Goal: Entertainment & Leisure: Consume media (video, audio)

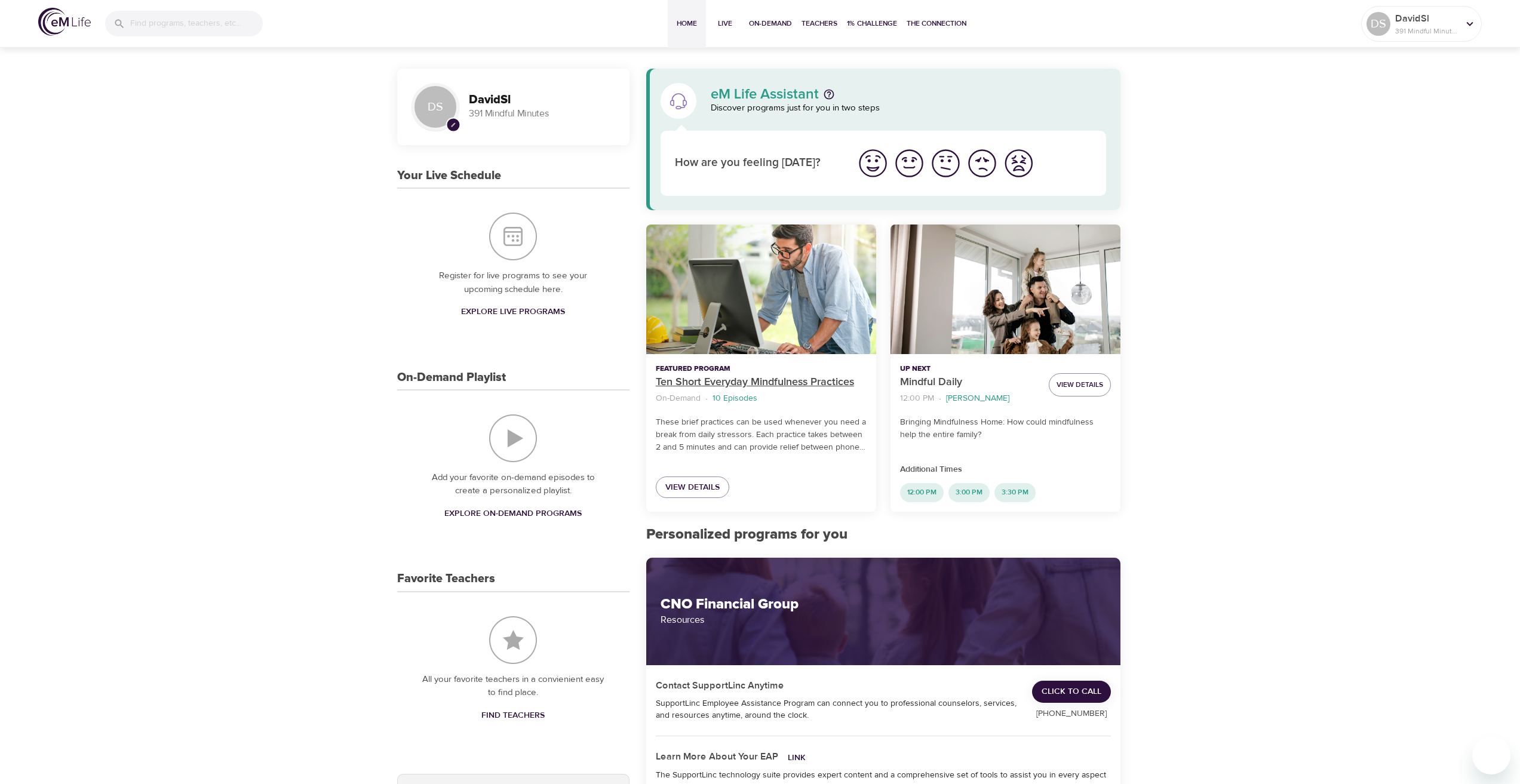
click at [767, 374] on p "Ten Short Everyday Mindfulness Practices" at bounding box center [761, 382] width 211 height 16
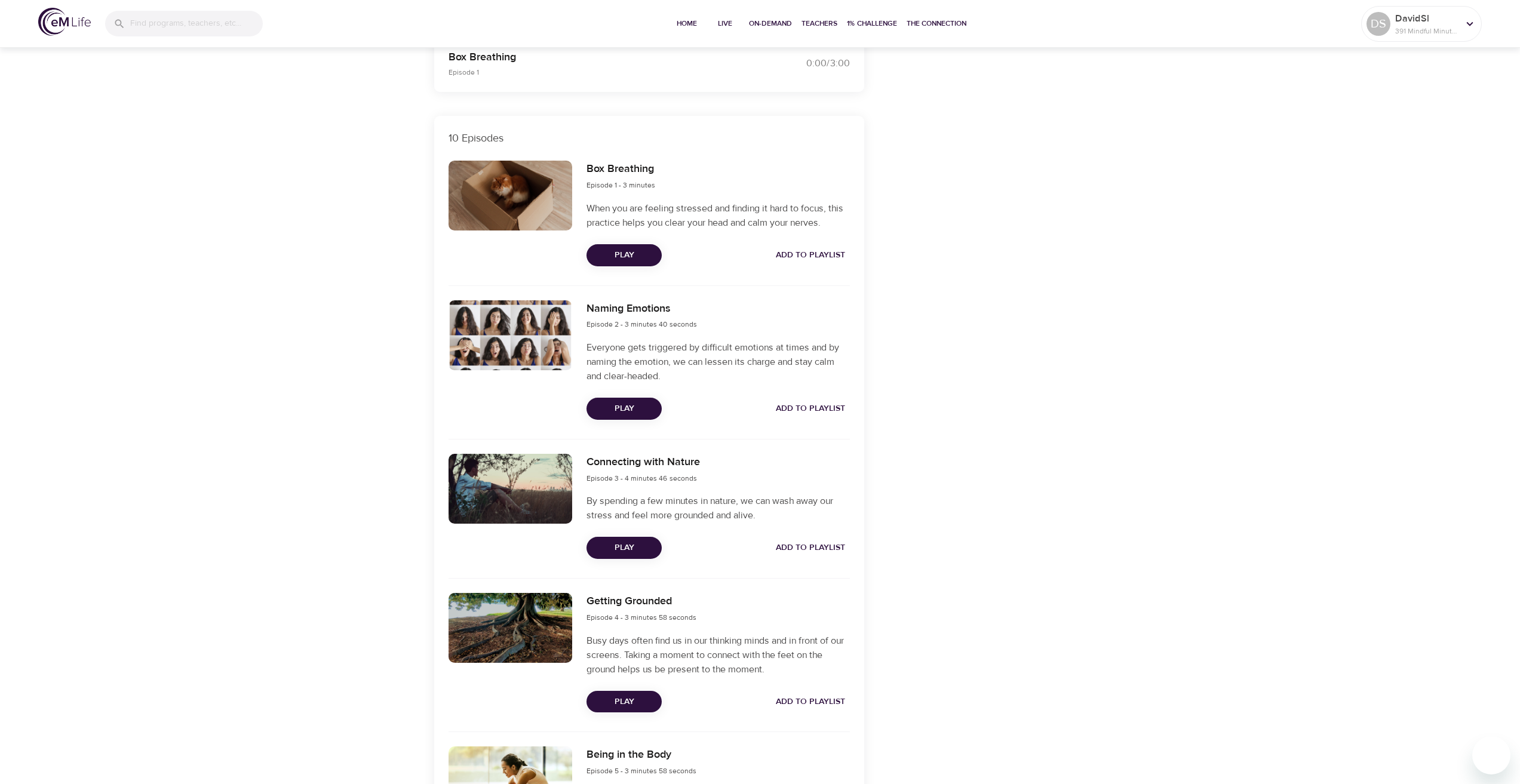
scroll to position [239, 0]
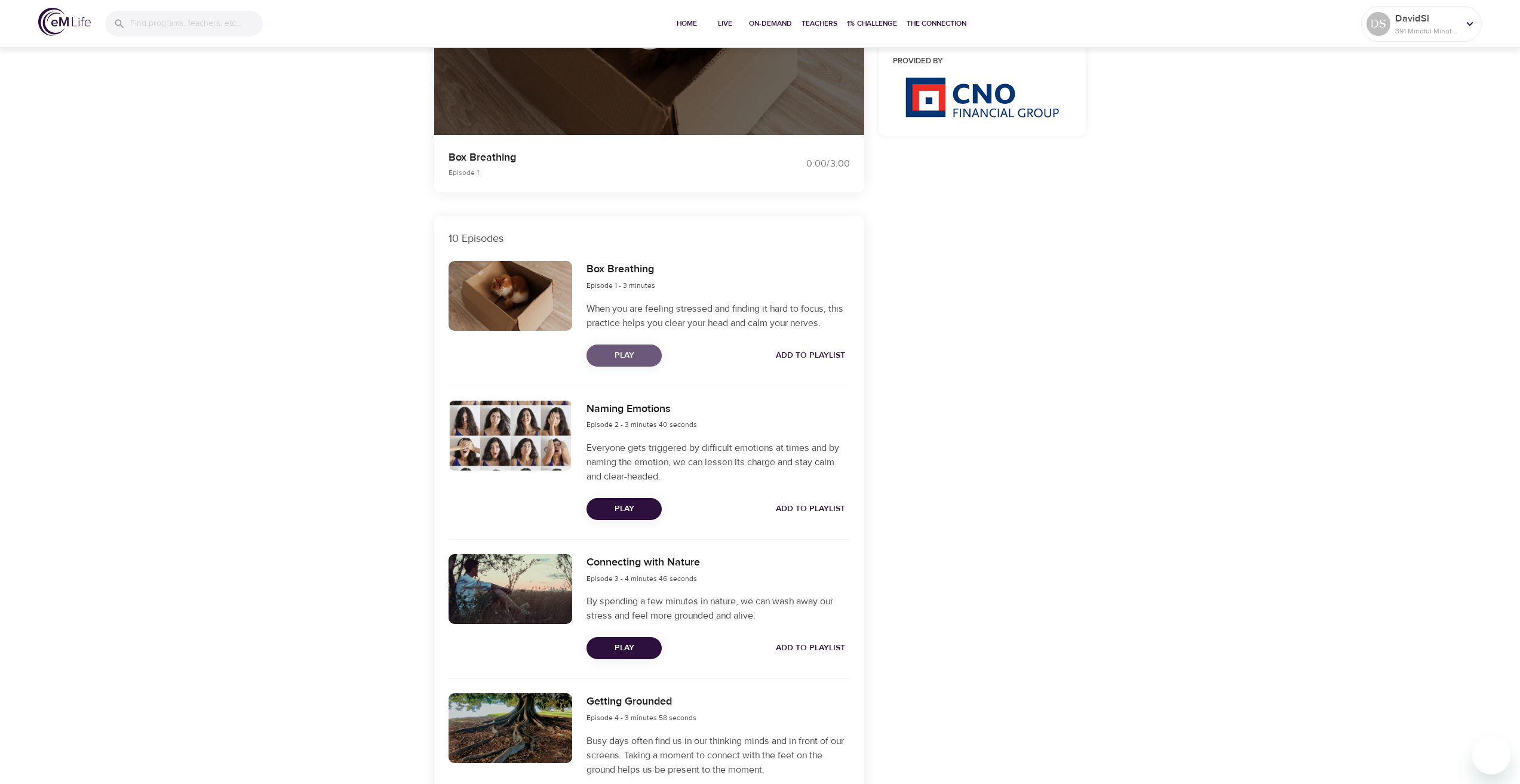
click at [647, 350] on span "Play" at bounding box center [623, 355] width 56 height 15
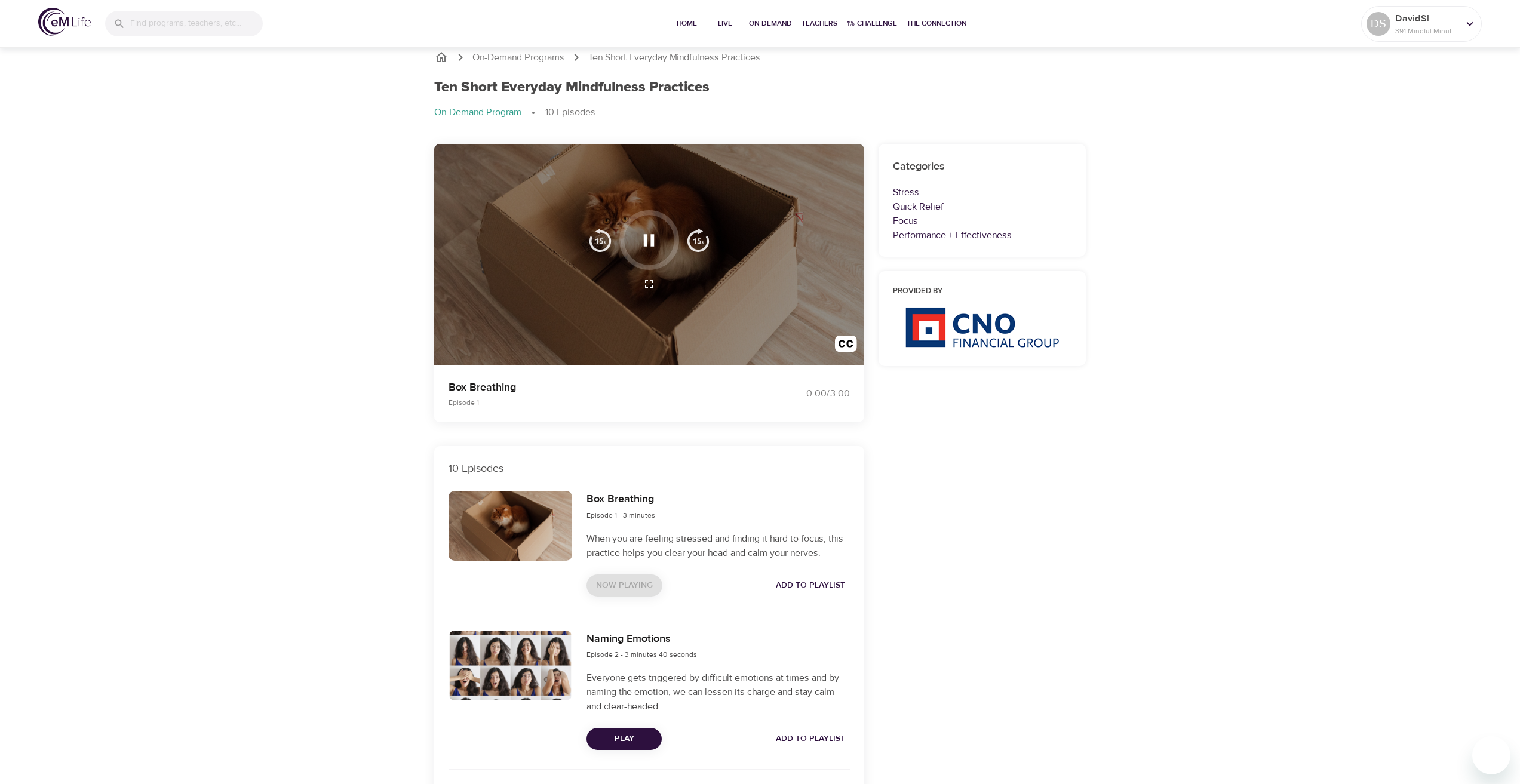
scroll to position [0, 0]
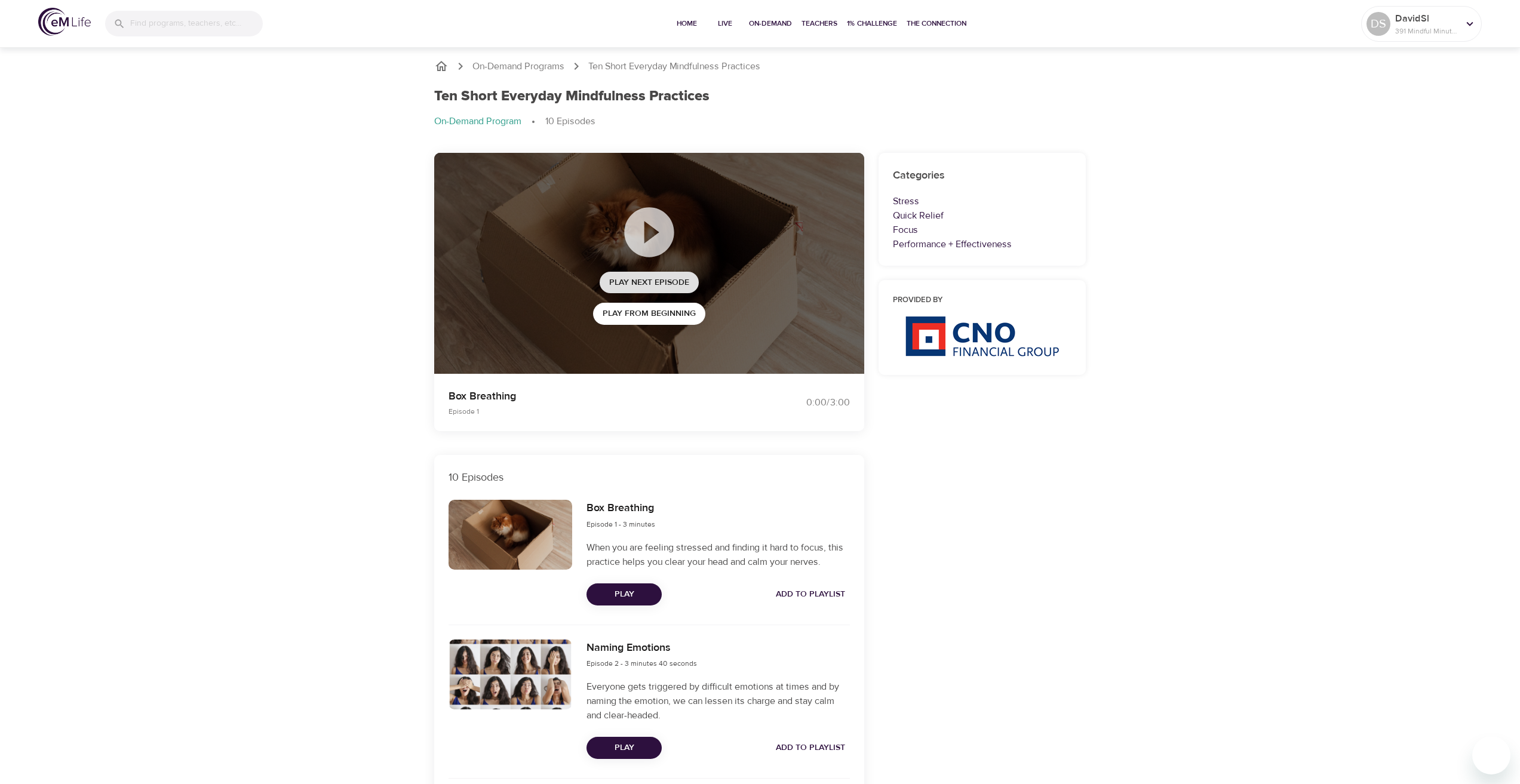
click at [649, 284] on span "Play Next Episode" at bounding box center [649, 282] width 80 height 15
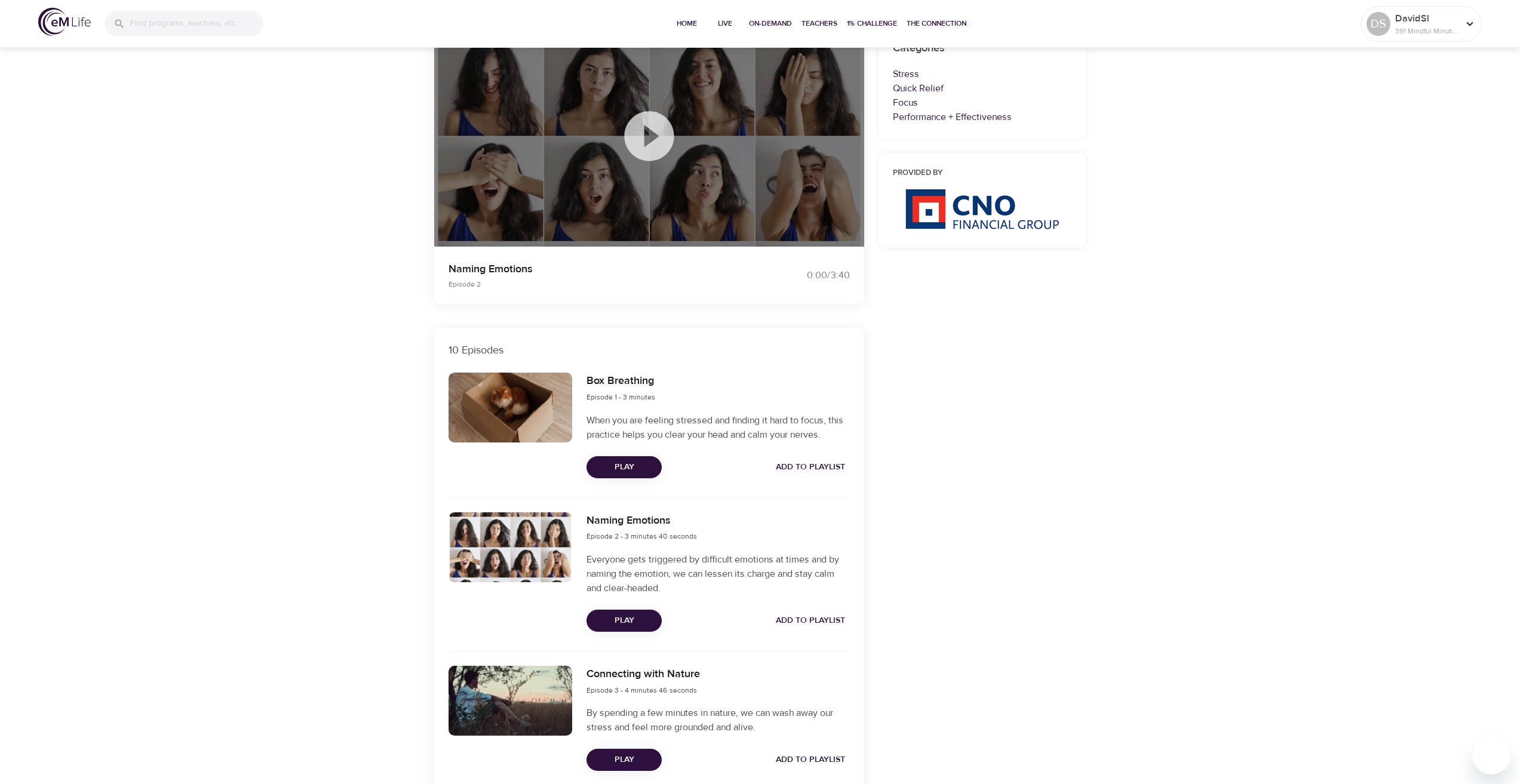
scroll to position [239, 0]
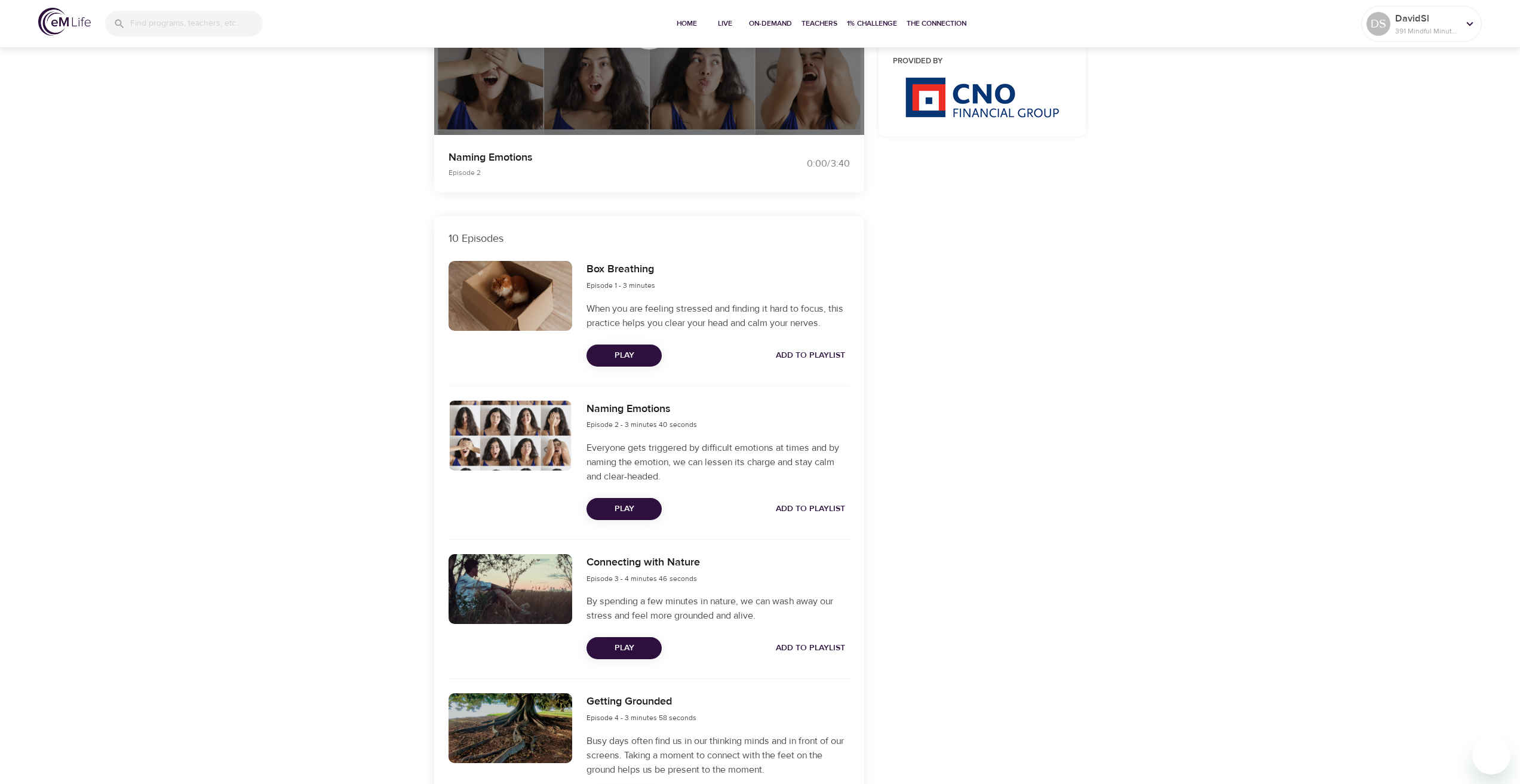
click at [624, 642] on span "Play" at bounding box center [623, 648] width 56 height 15
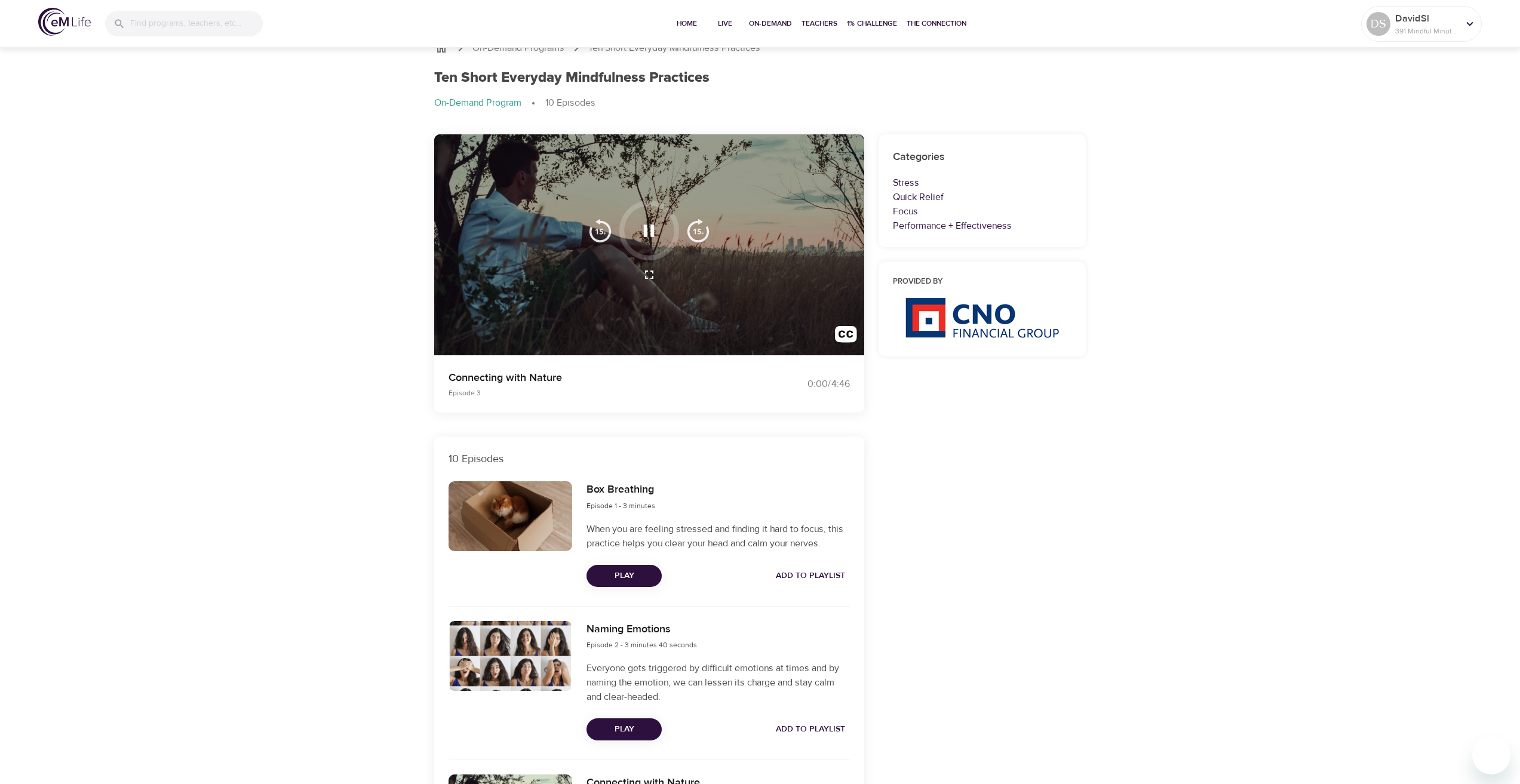
scroll to position [0, 0]
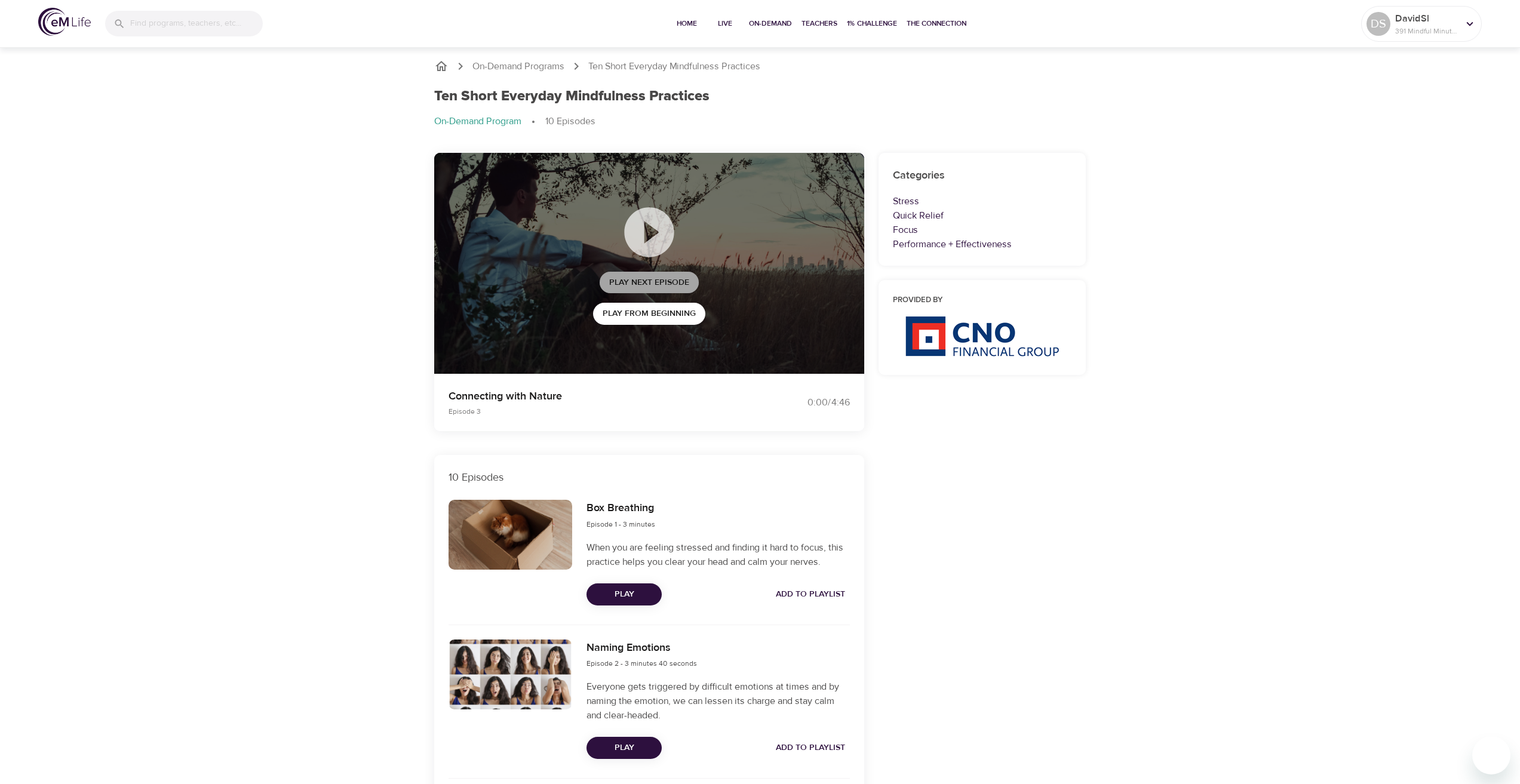
click at [613, 281] on span "Play Next Episode" at bounding box center [649, 282] width 80 height 15
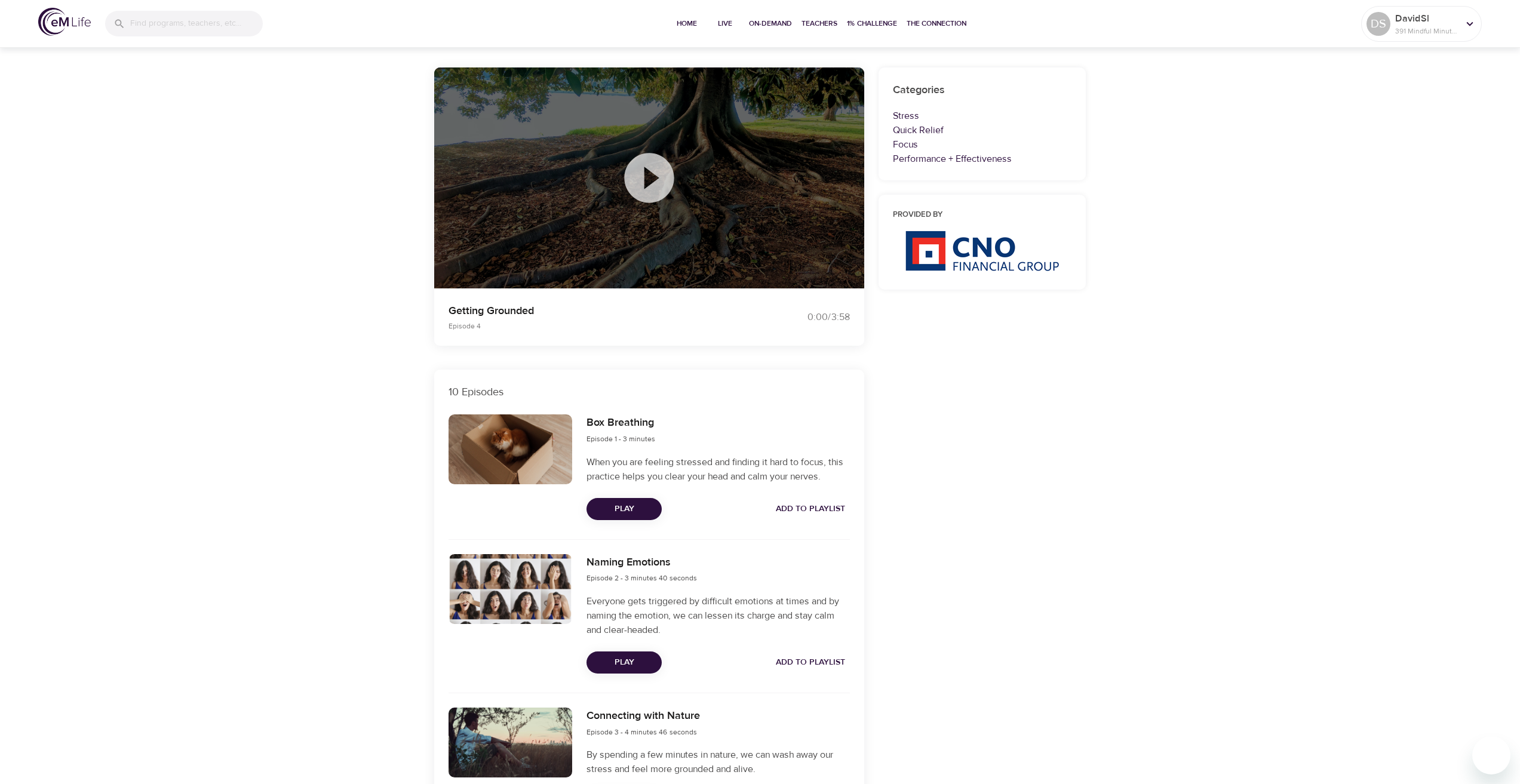
scroll to position [239, 0]
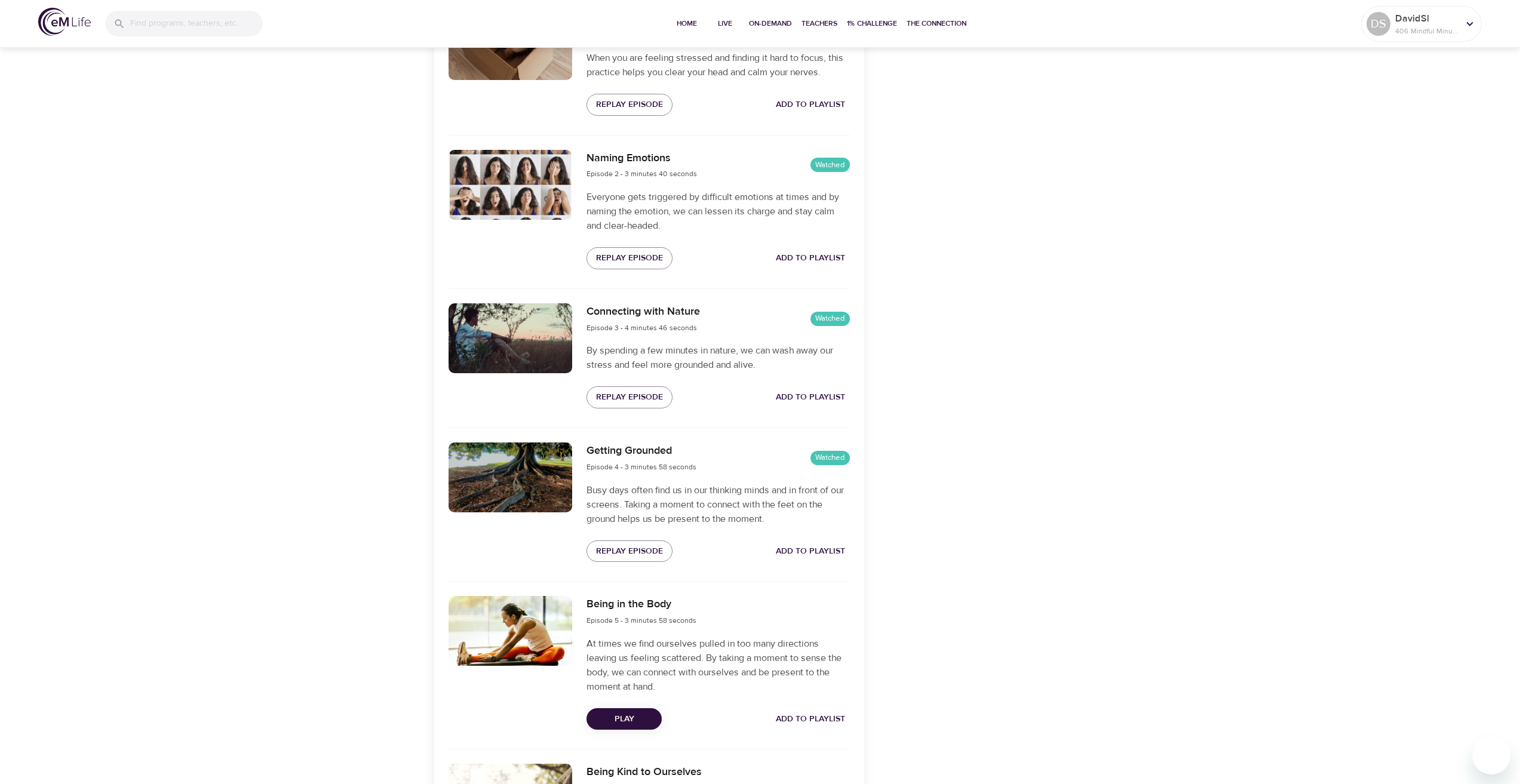
scroll to position [597, 0]
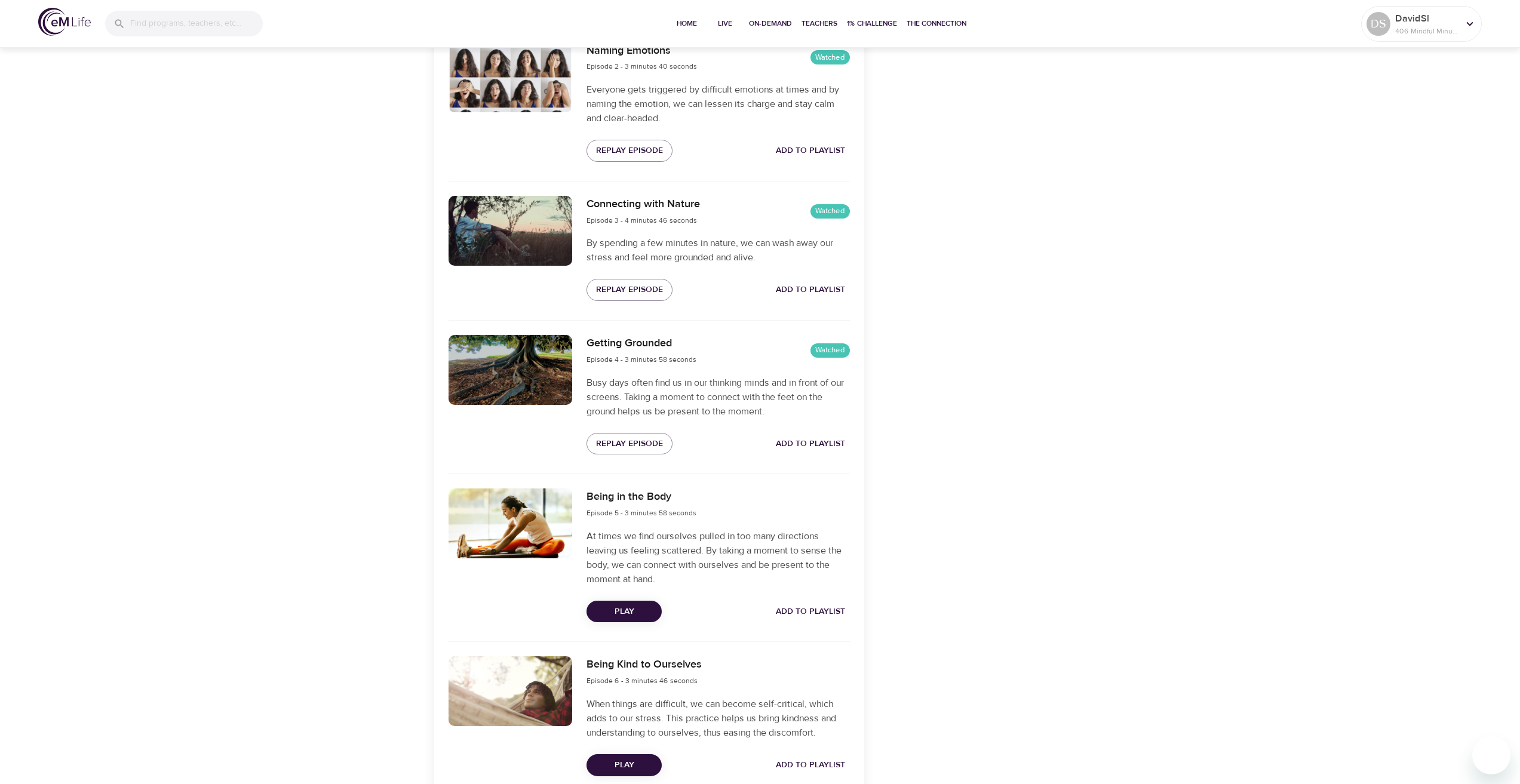
click at [635, 611] on span "Play" at bounding box center [623, 611] width 56 height 15
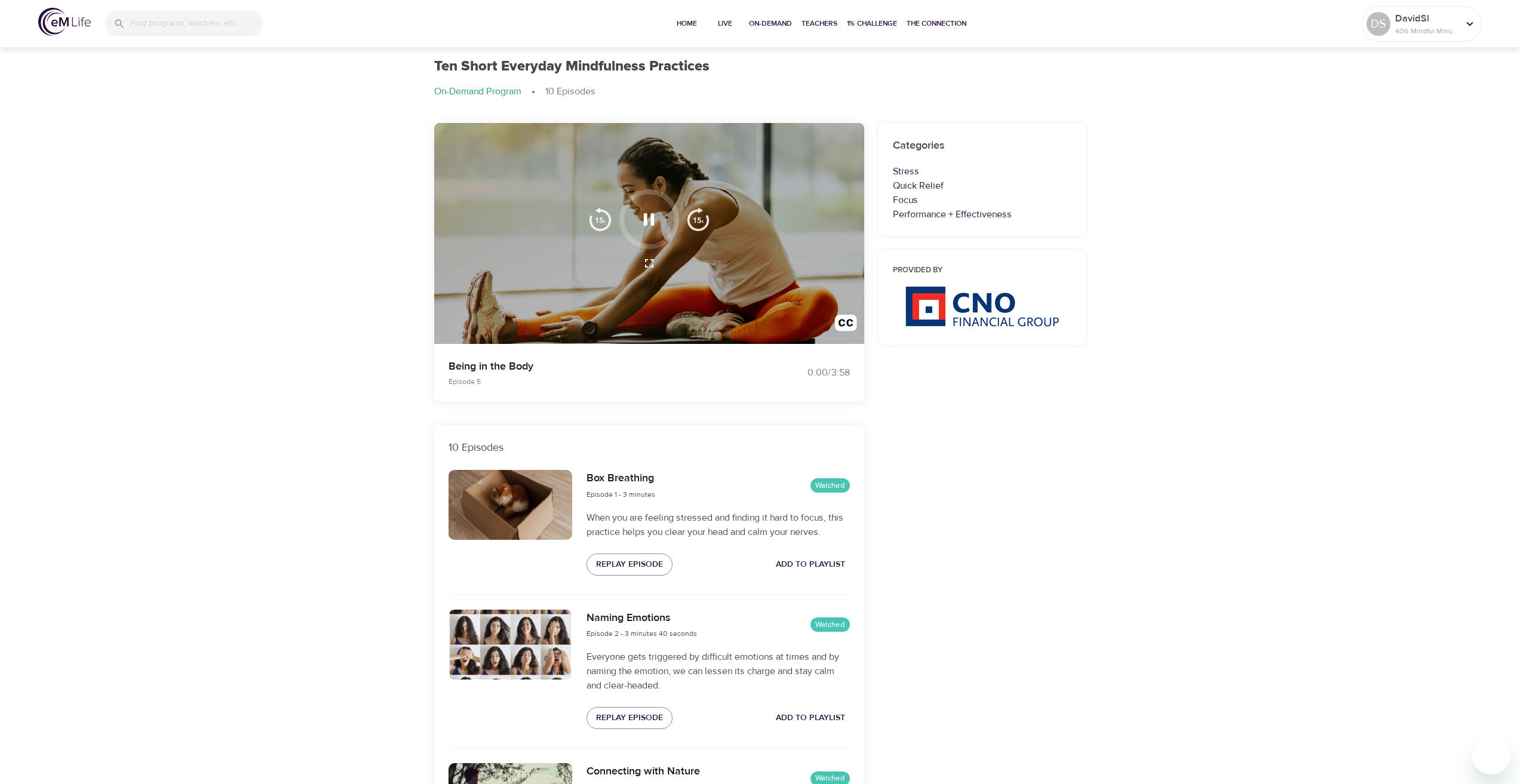
scroll to position [0, 0]
